Goal: Information Seeking & Learning: Check status

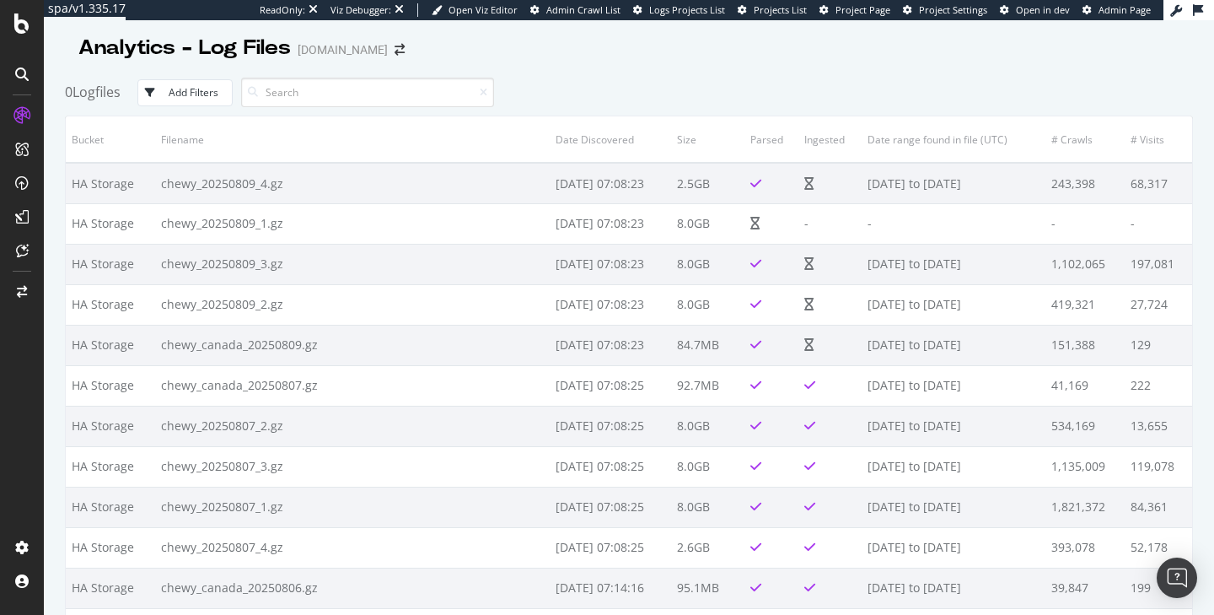
scroll to position [2, 0]
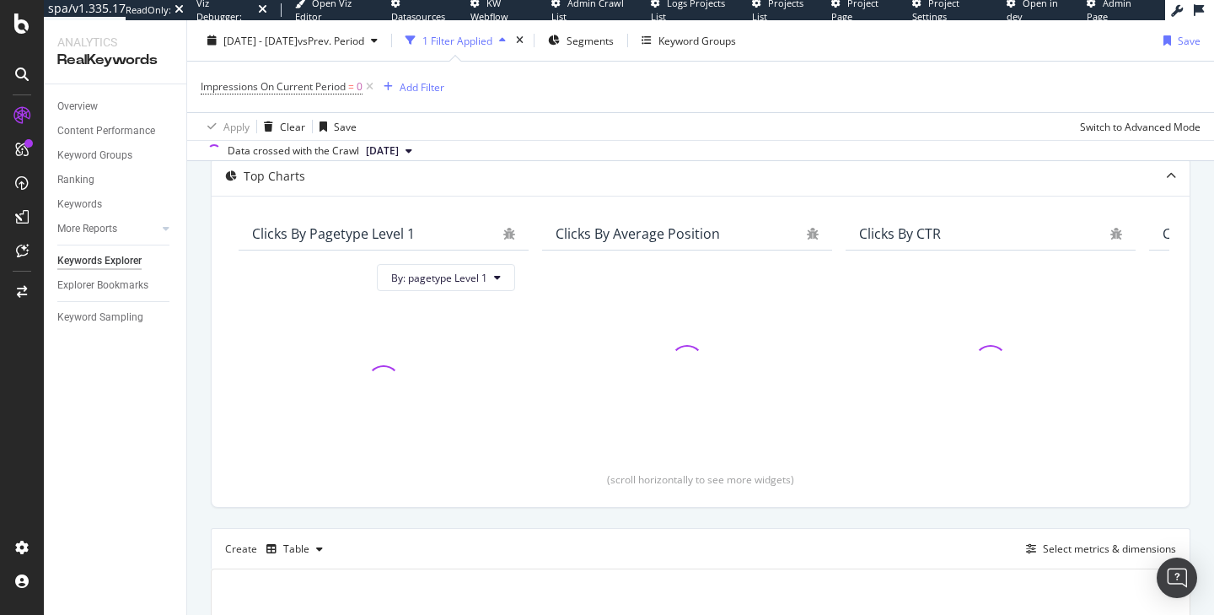
scroll to position [98, 0]
